Goal: Information Seeking & Learning: Learn about a topic

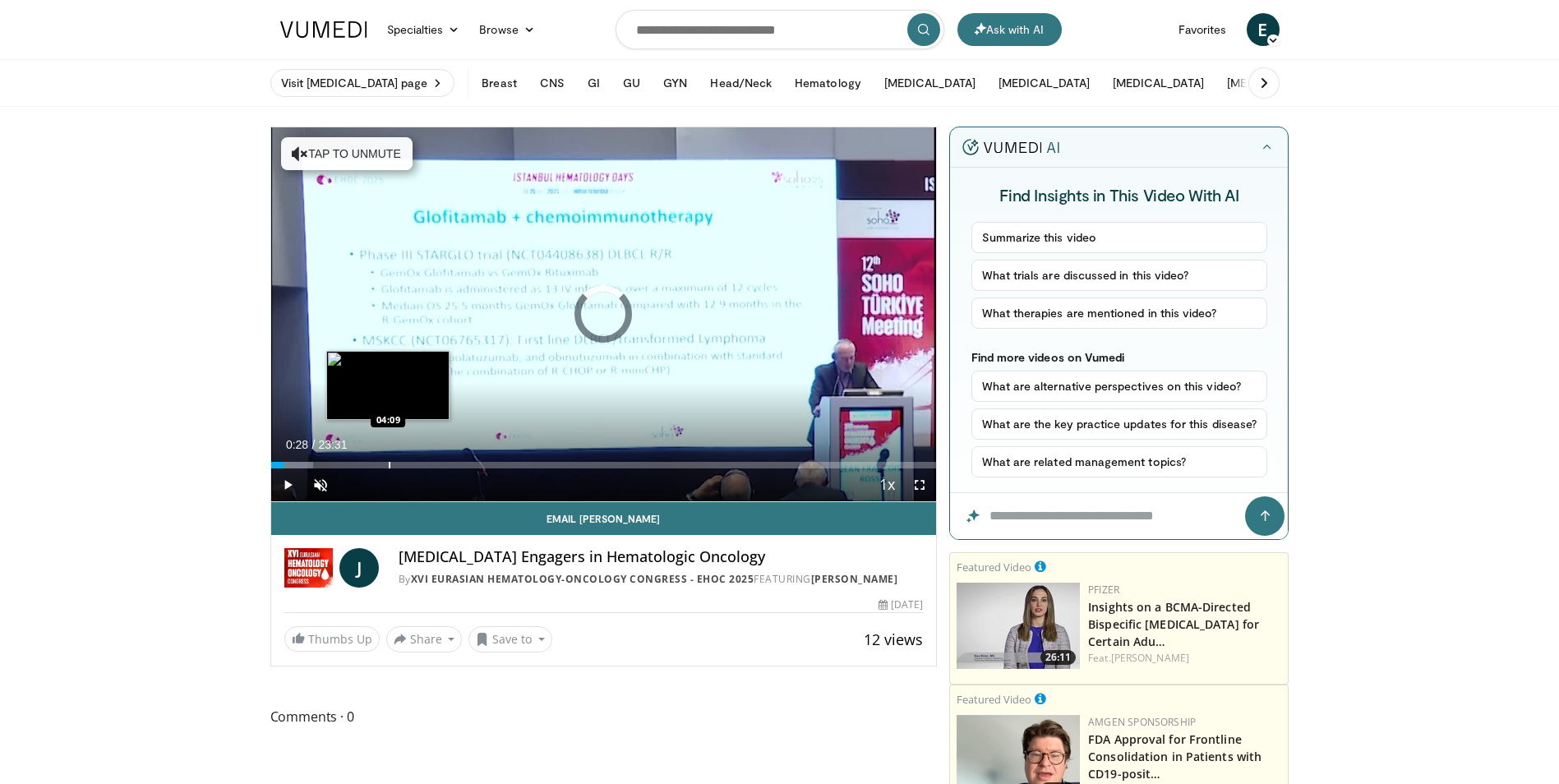
click at [389, 466] on div "Progress Bar" at bounding box center [390, 465] width 2 height 7
click at [362, 462] on div "Progress Bar" at bounding box center [363, 465] width 2 height 7
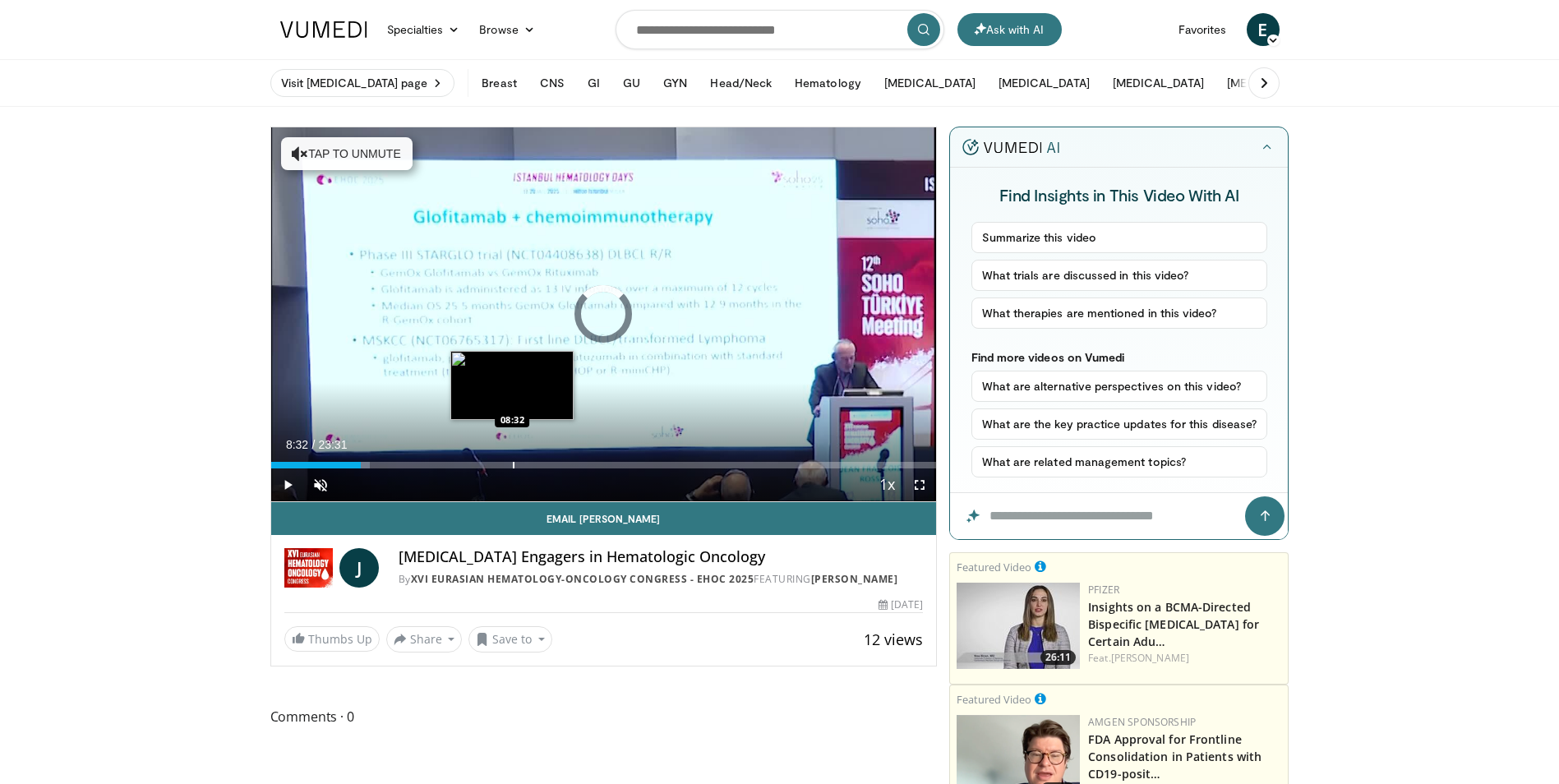
click at [512, 455] on div "Loaded : 14.88% 03:10 08:32" at bounding box center [603, 460] width 665 height 15
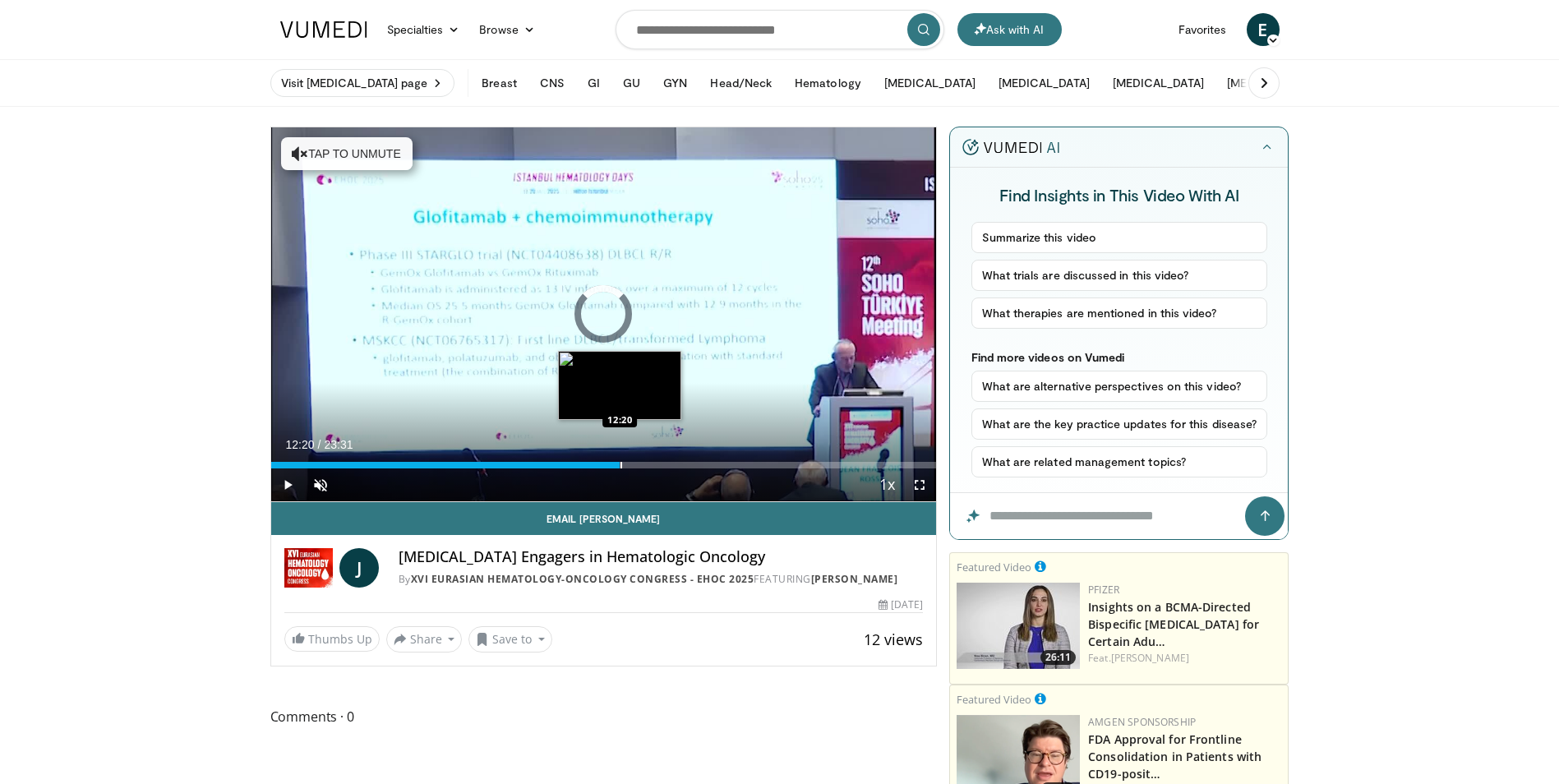
click at [619, 460] on div "Loaded : 0.00% 12:20 12:20" at bounding box center [603, 460] width 665 height 15
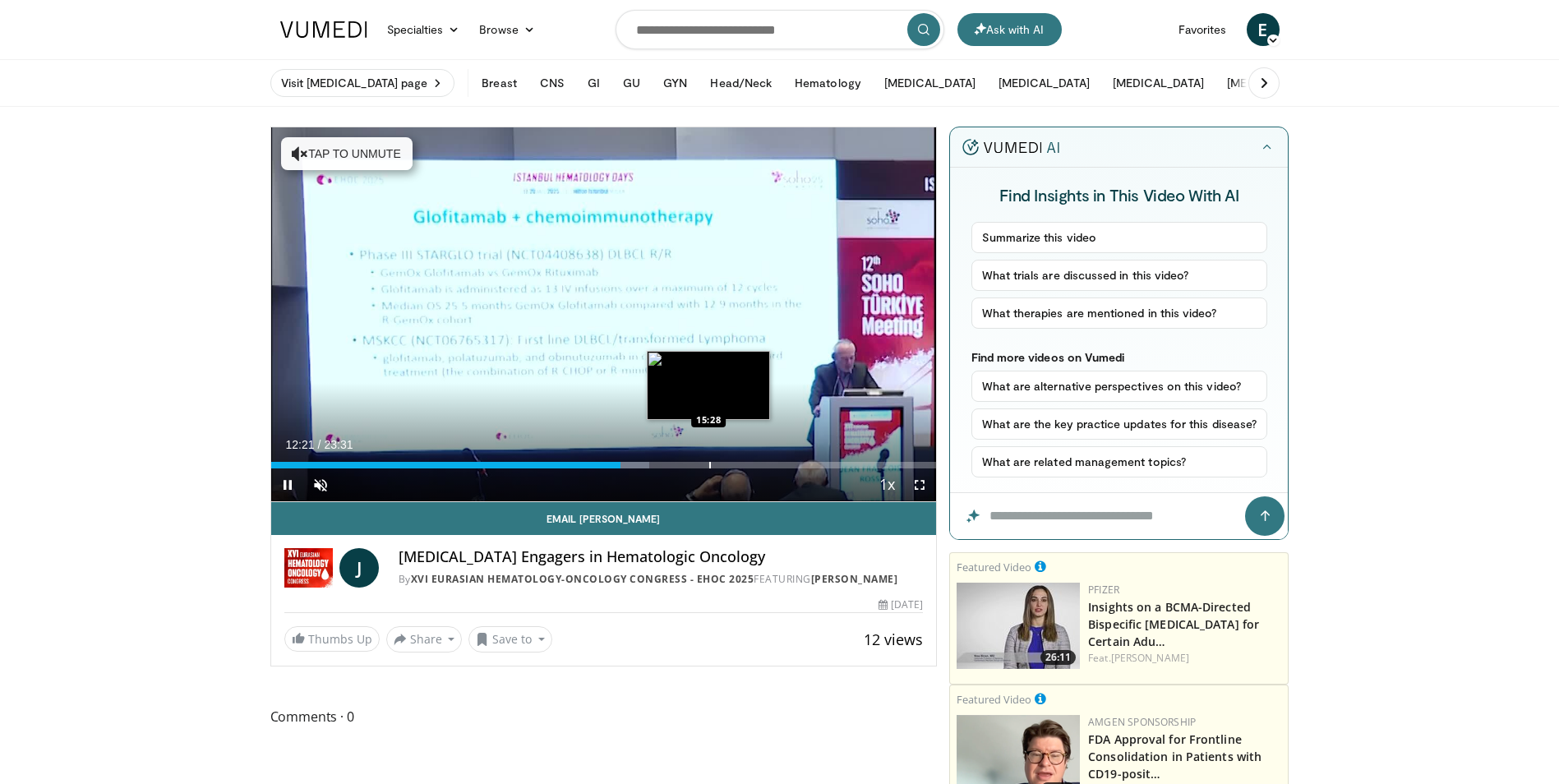
click at [711, 462] on div "Progress Bar" at bounding box center [710, 465] width 2 height 7
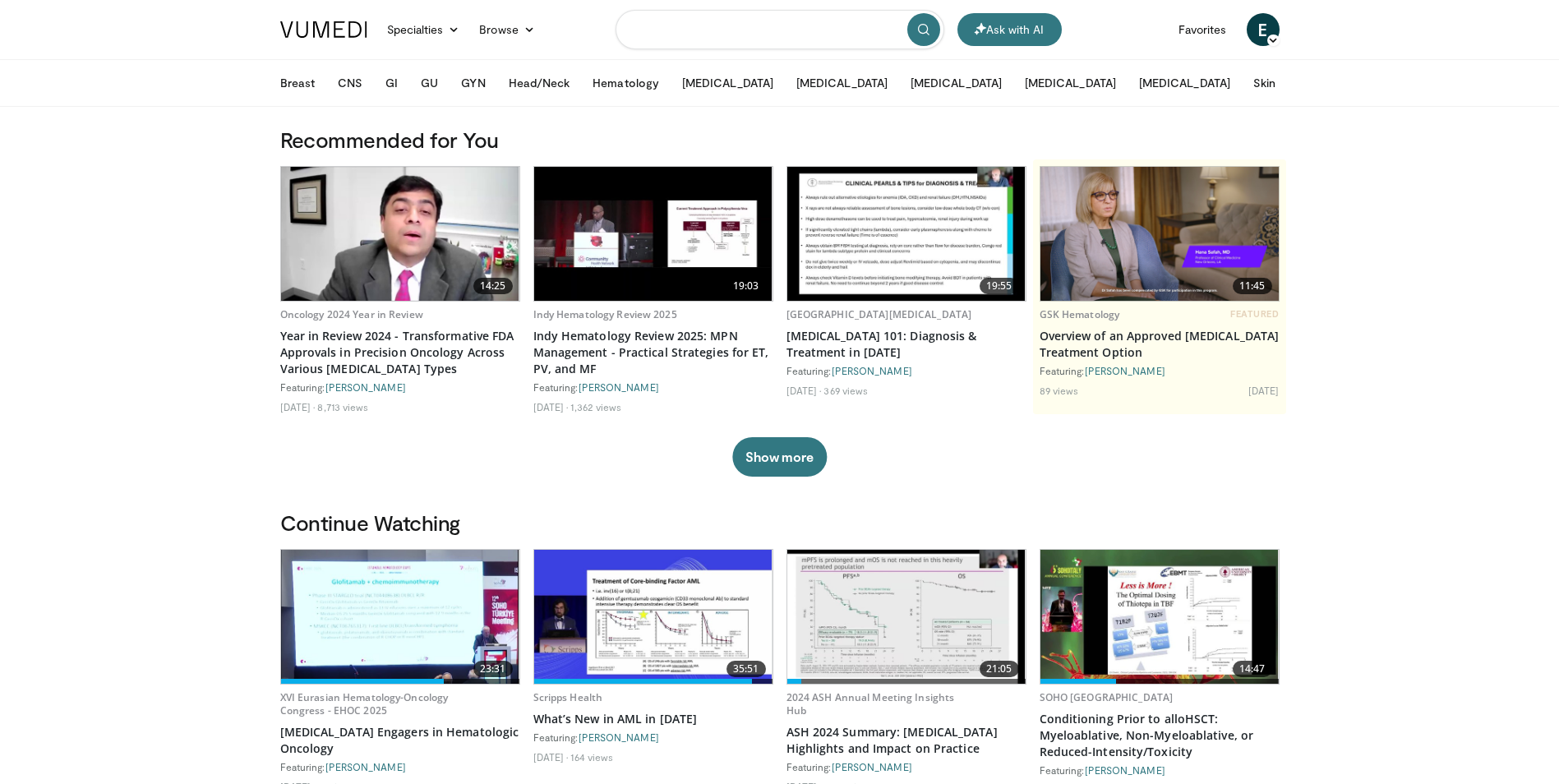
click at [732, 24] on input "Search topics, interventions" at bounding box center [779, 30] width 329 height 39
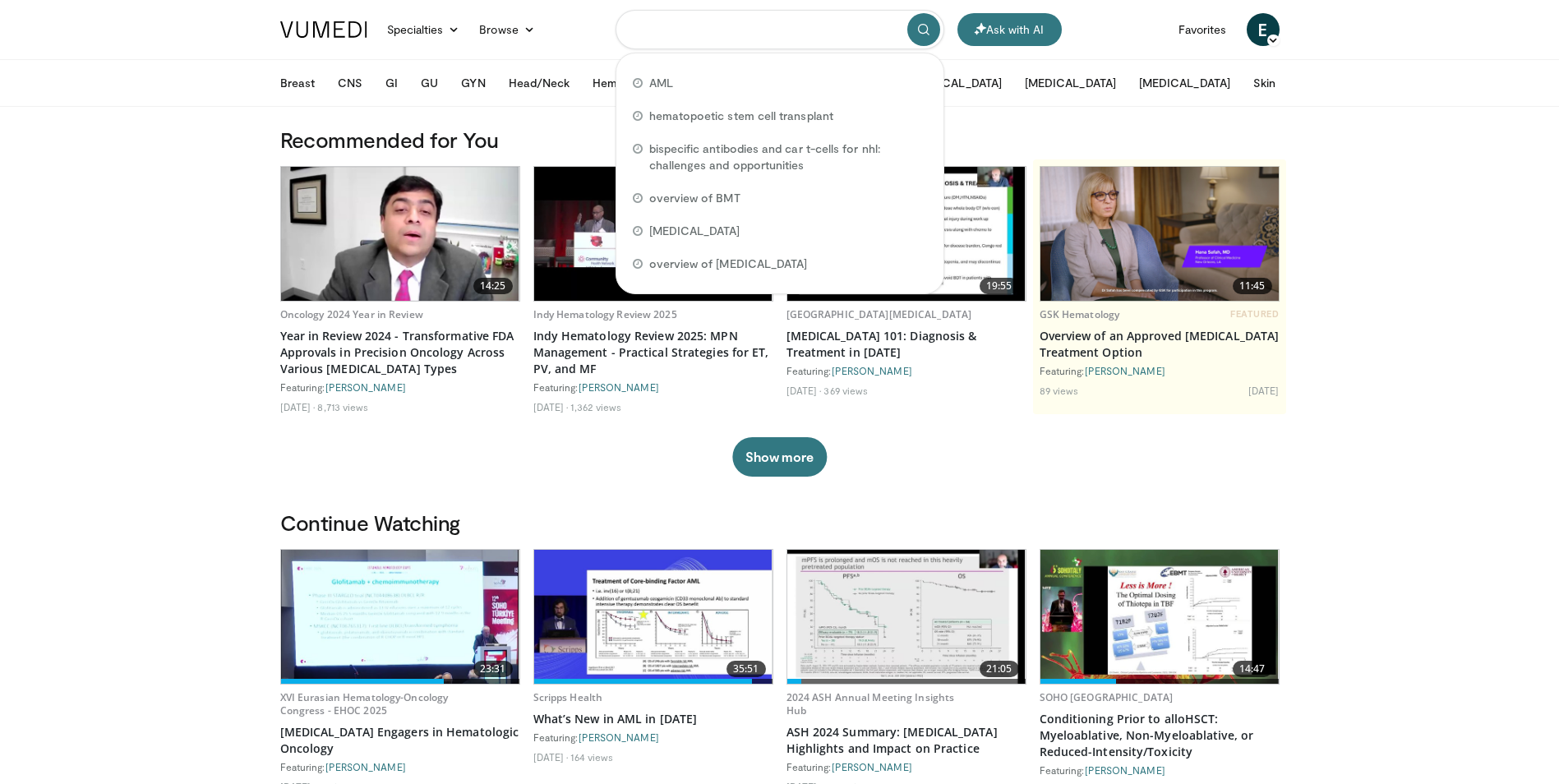
click at [669, 31] on input "Search topics, interventions" at bounding box center [779, 30] width 329 height 39
type input "*"
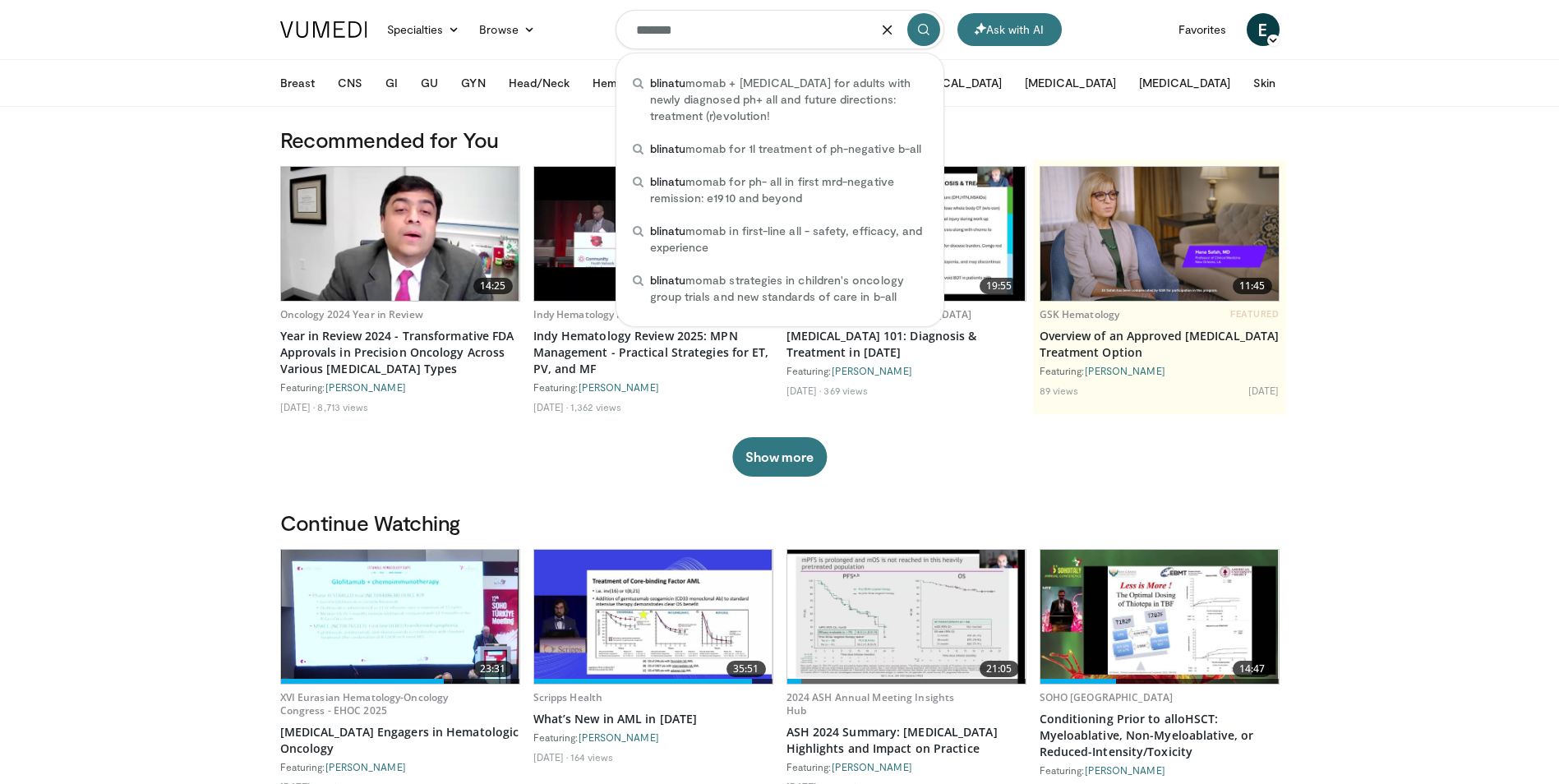
type input "*******"
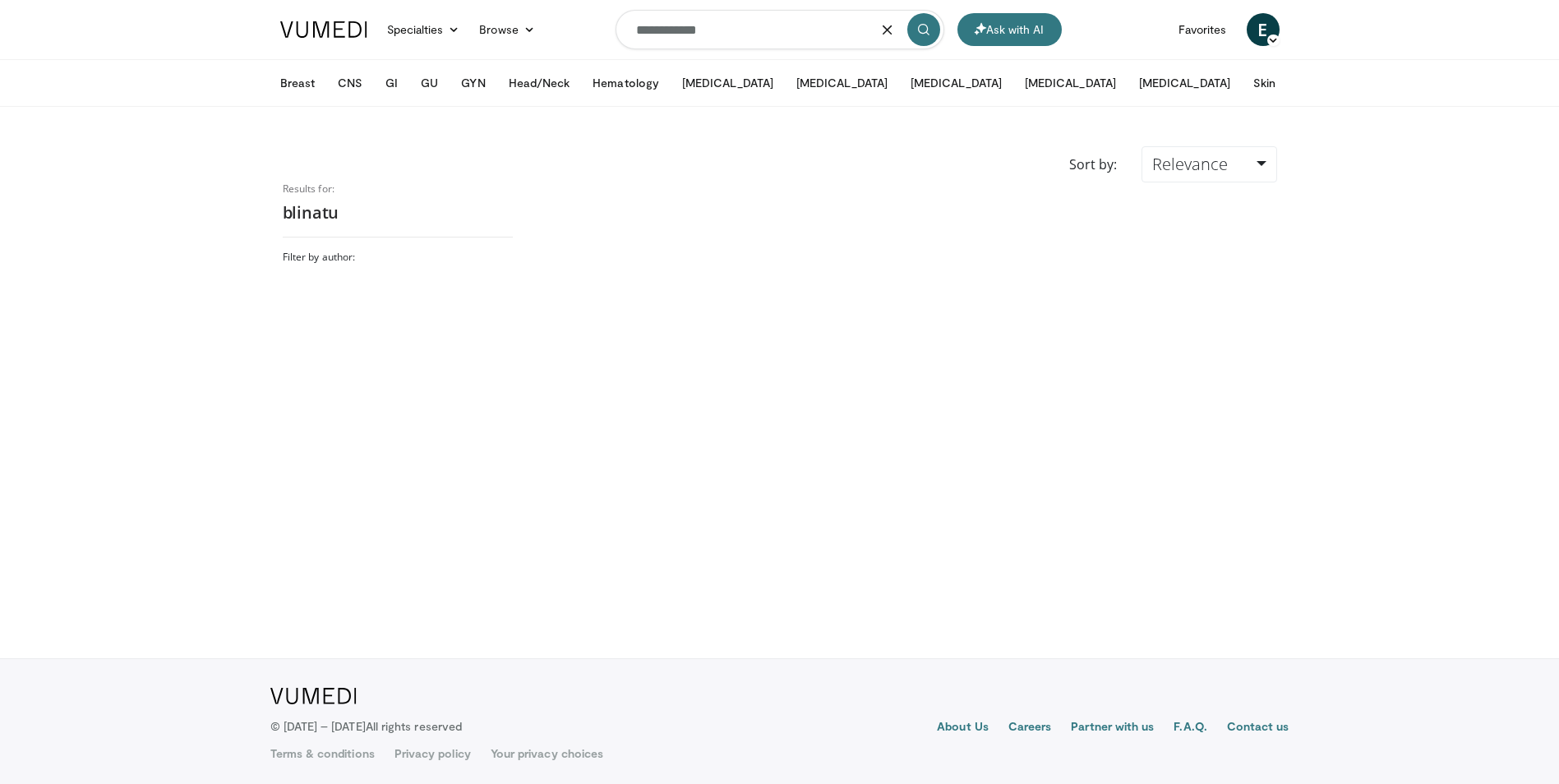
type input "**********"
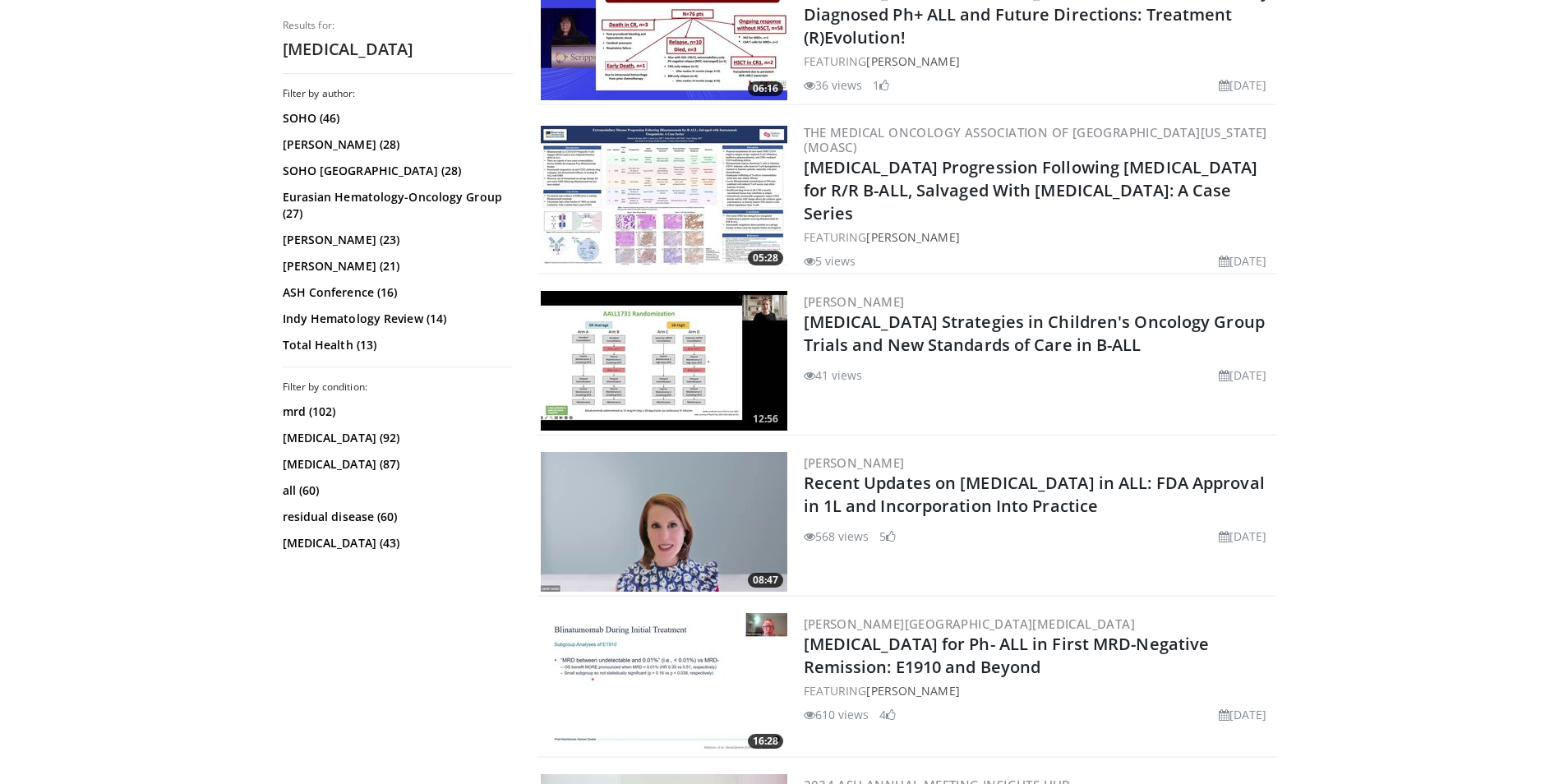
scroll to position [2875, 0]
